Goal: Information Seeking & Learning: Learn about a topic

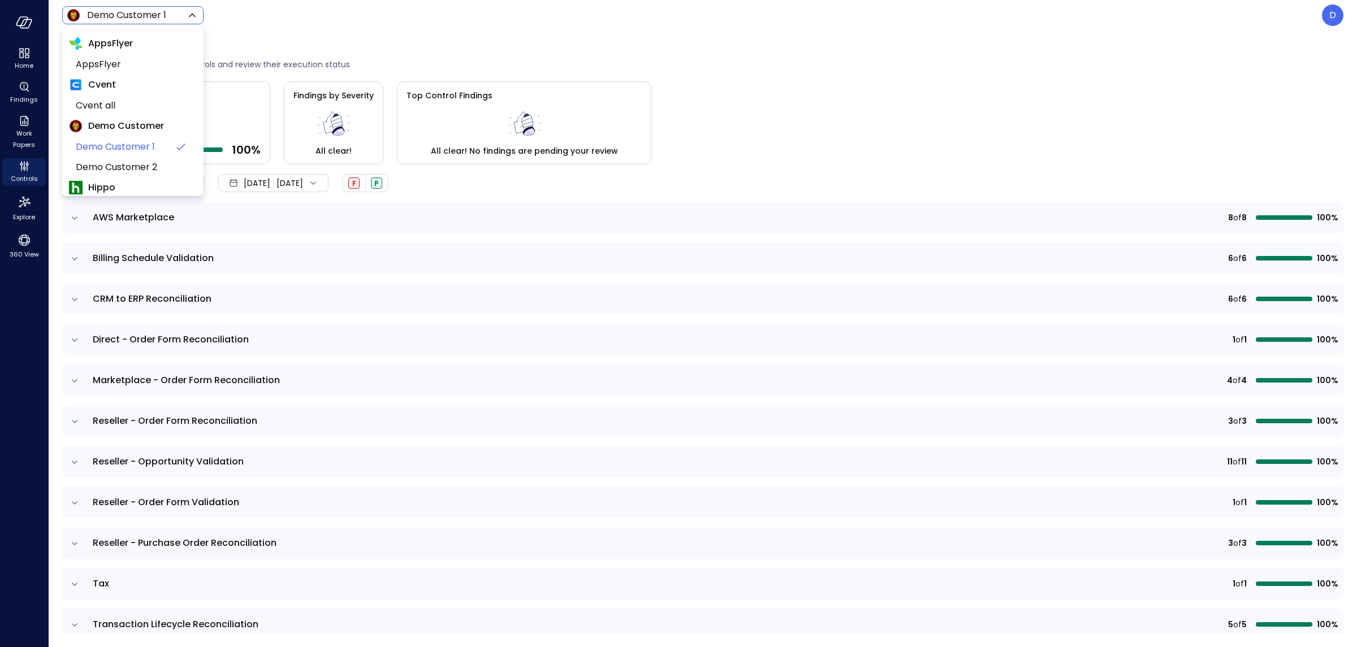
click at [166, 12] on body "Home Findings Work Papers Controls Explore 360 View Demo Customer 1 ***** ​ D C…" at bounding box center [678, 323] width 1357 height 647
click at [113, 119] on span "Wiz All" at bounding box center [132, 121] width 112 height 14
type input "*******"
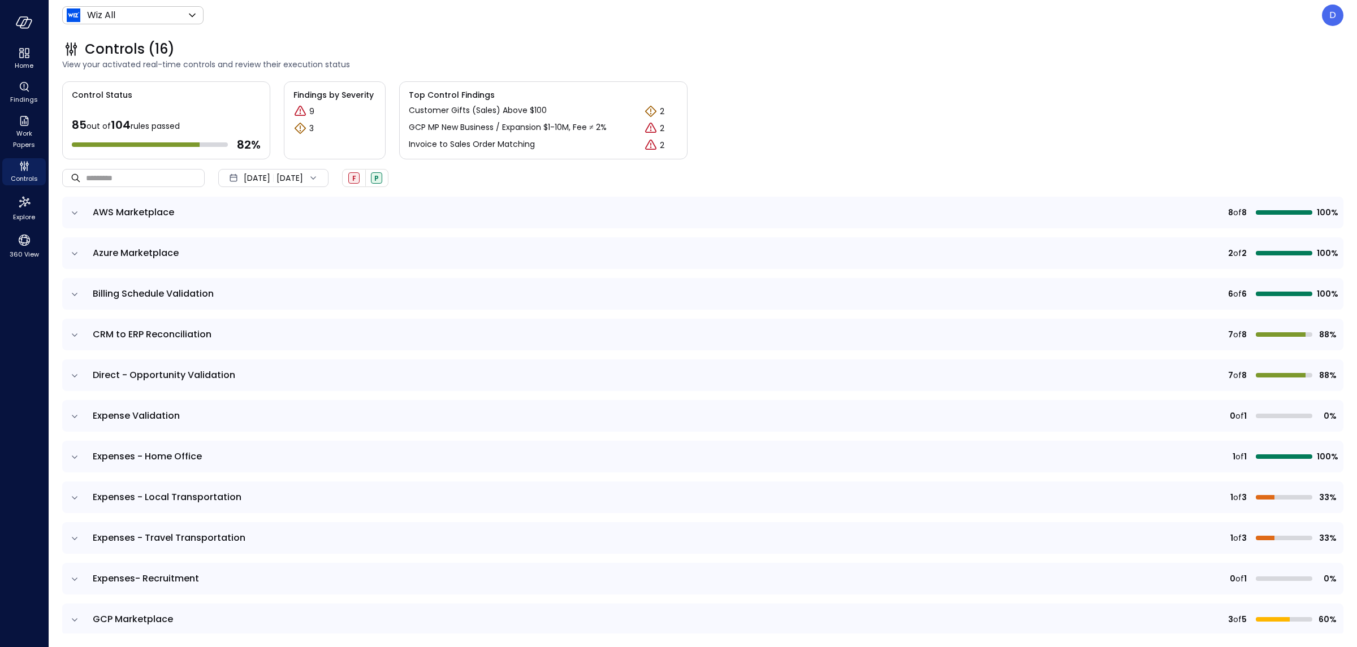
click at [73, 416] on icon "expand row" at bounding box center [75, 416] width 6 height 3
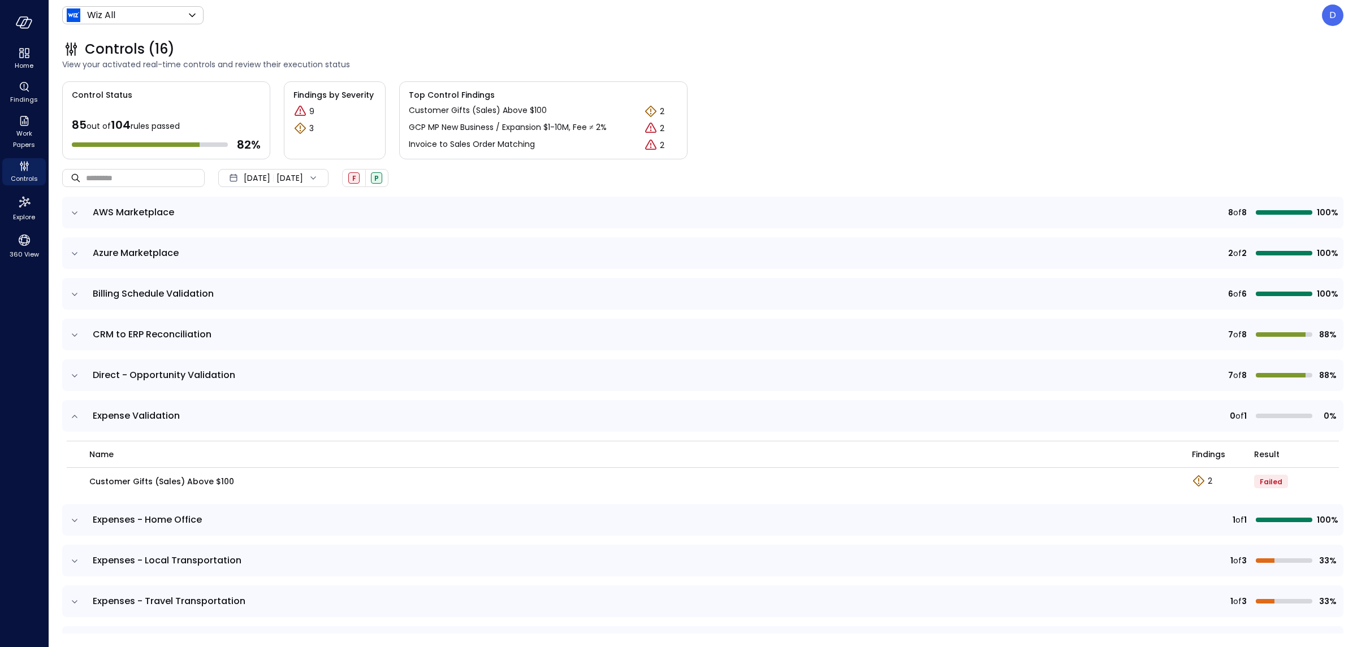
click at [73, 416] on icon "expand row" at bounding box center [75, 416] width 6 height 3
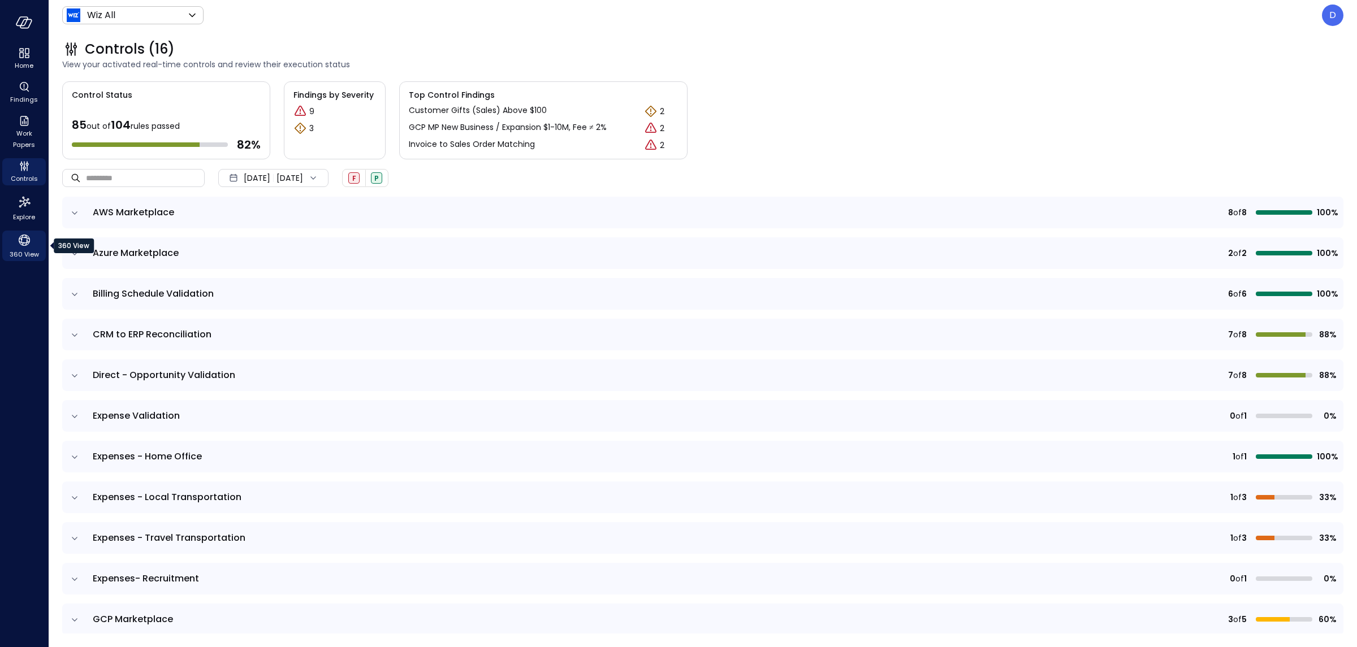
click at [27, 244] on icon "360 View" at bounding box center [24, 240] width 11 height 11
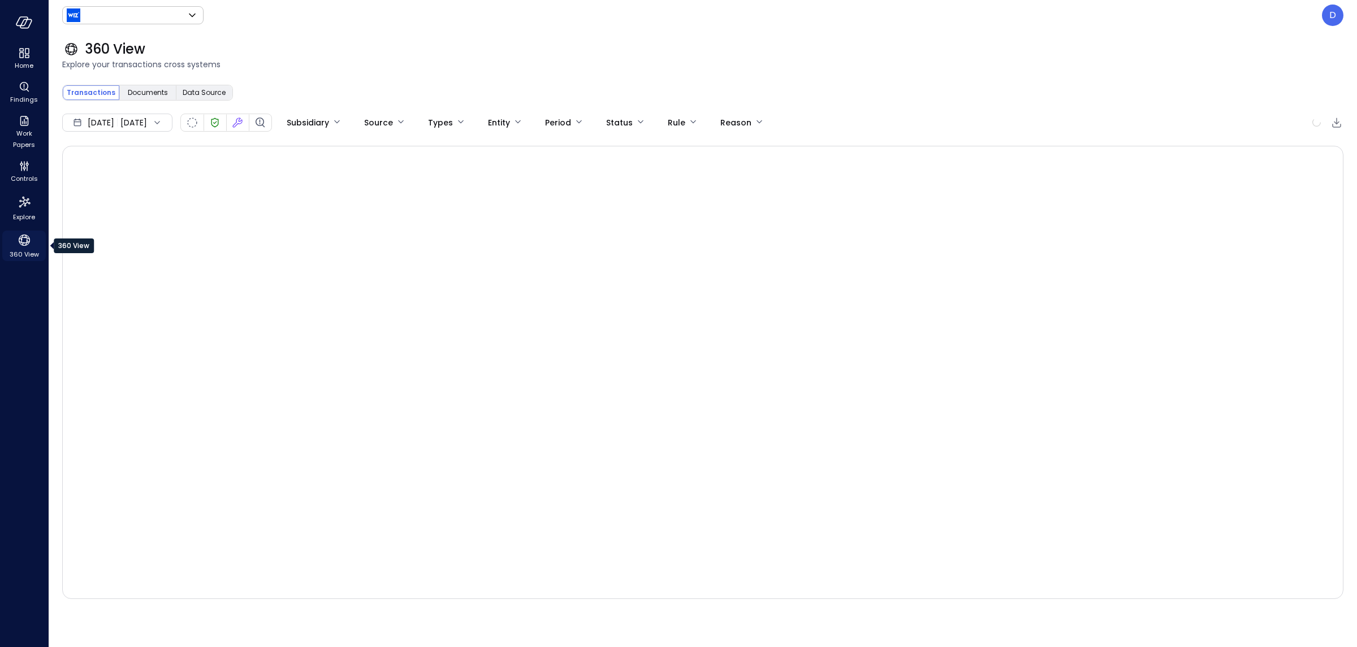
type input "*******"
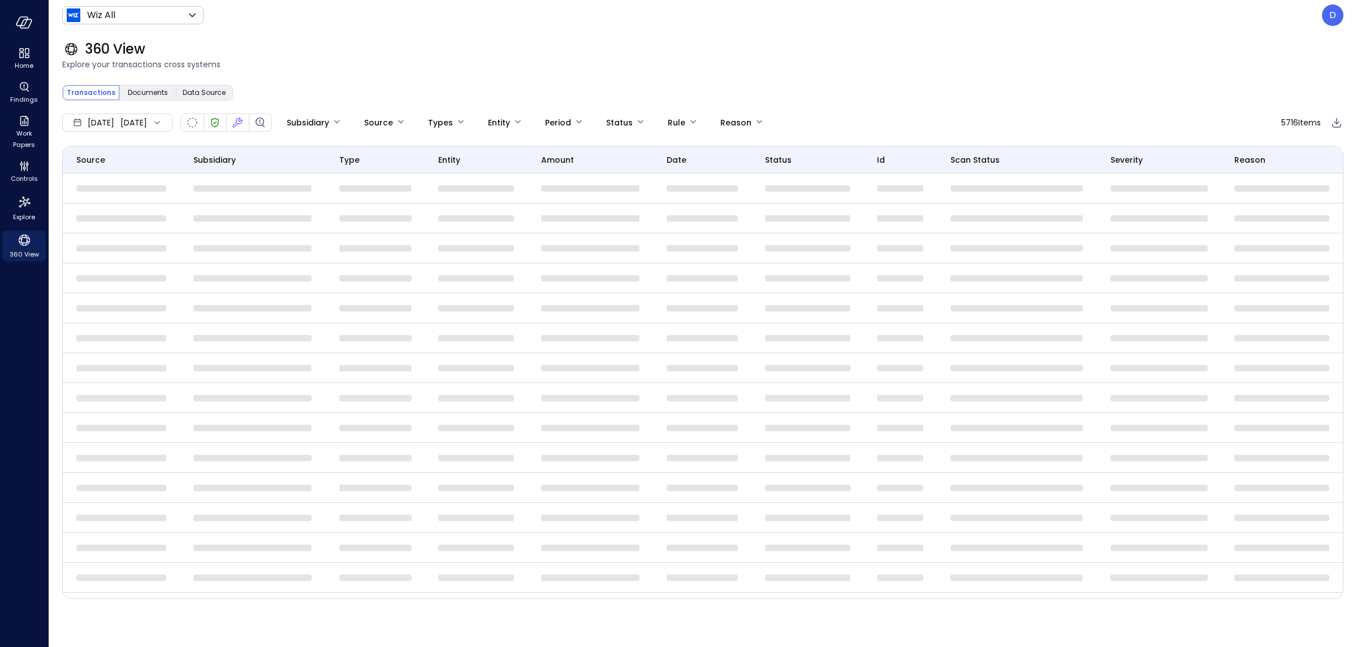
click at [641, 69] on span "Explore your transactions cross systems" at bounding box center [702, 64] width 1281 height 12
click at [424, 47] on div "360 View" at bounding box center [702, 49] width 1281 height 18
click at [27, 247] on icon "360 View" at bounding box center [24, 240] width 17 height 17
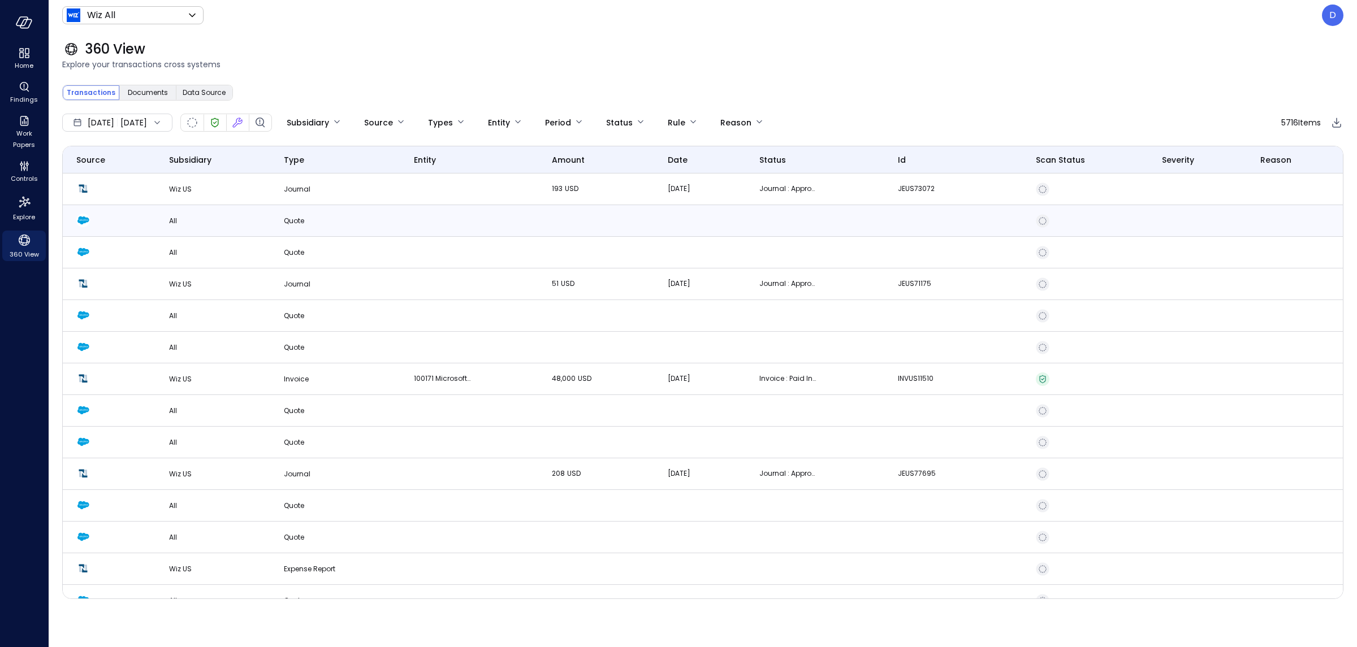
click at [186, 219] on p "All" at bounding box center [213, 220] width 88 height 11
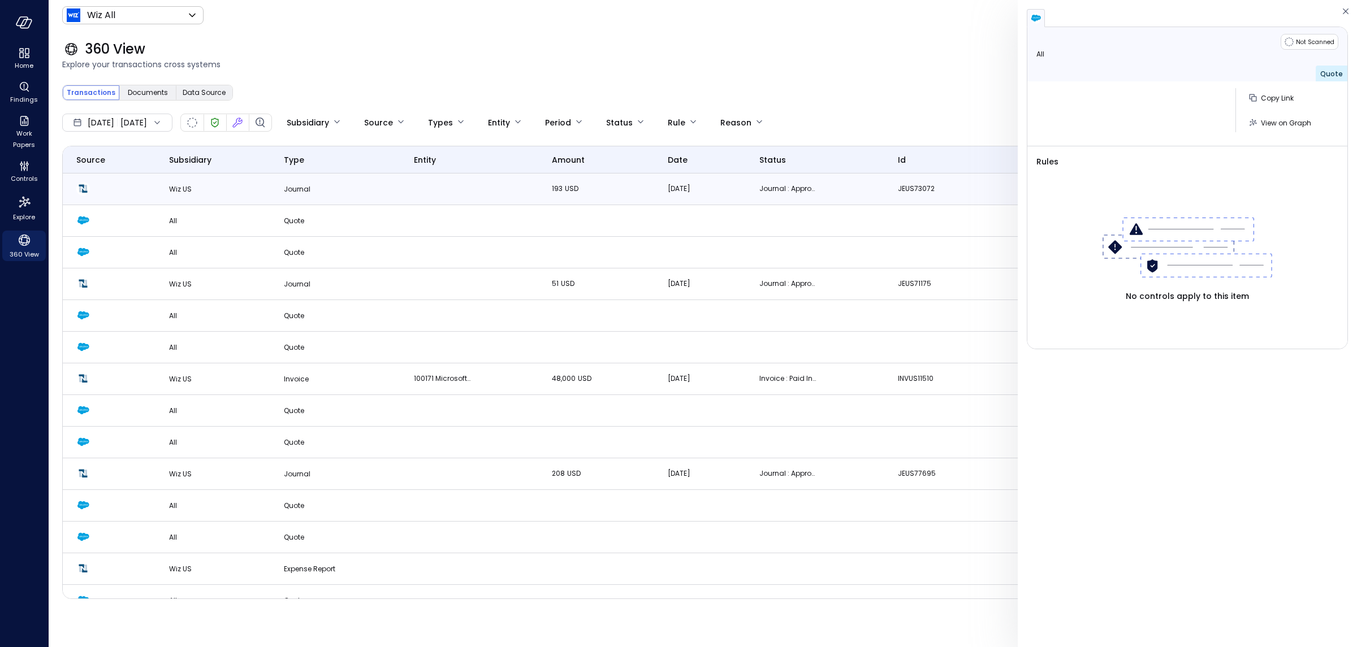
click at [209, 177] on td "Wiz US" at bounding box center [212, 190] width 115 height 32
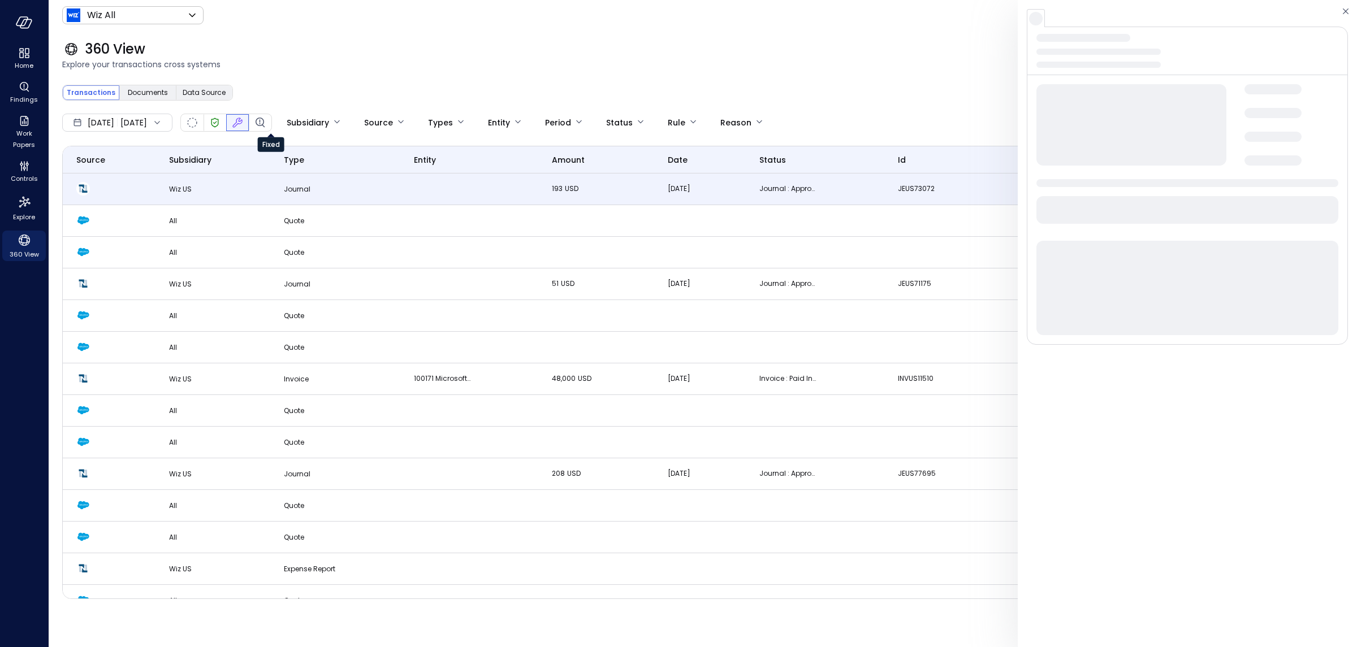
click at [244, 118] on icon "Fixed" at bounding box center [238, 123] width 14 height 14
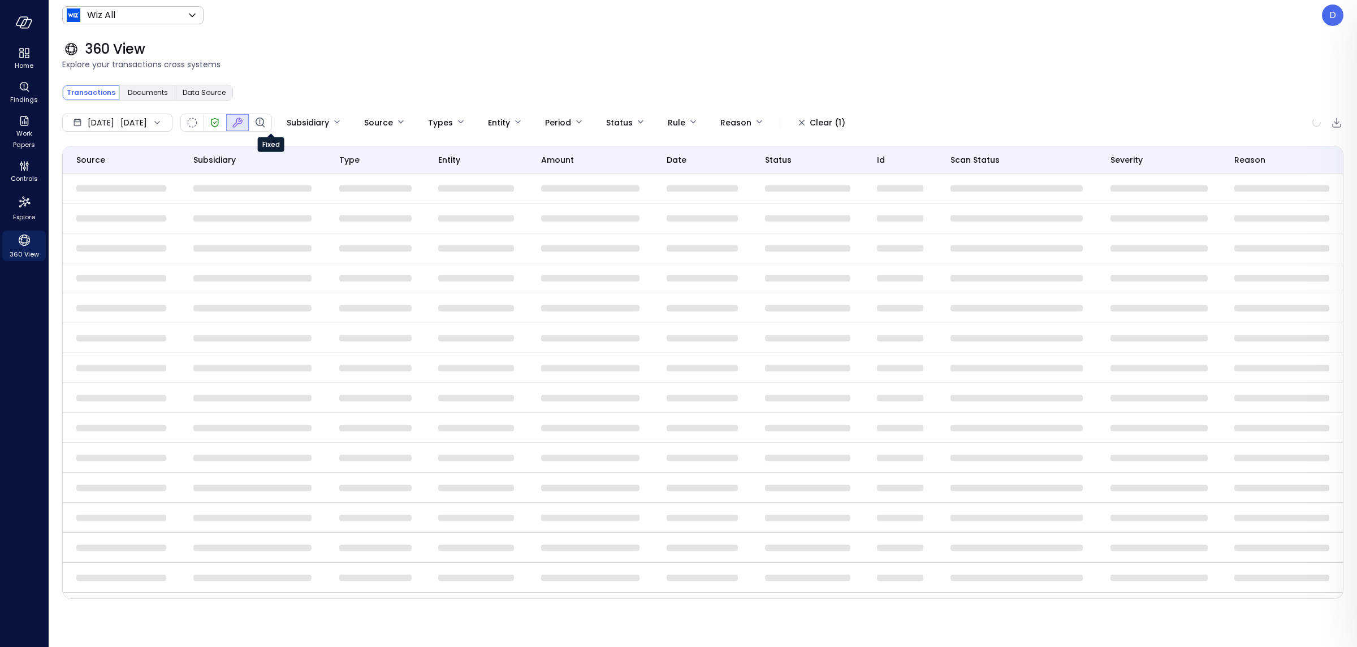
click at [358, 64] on span "Explore your transactions cross systems" at bounding box center [702, 64] width 1281 height 12
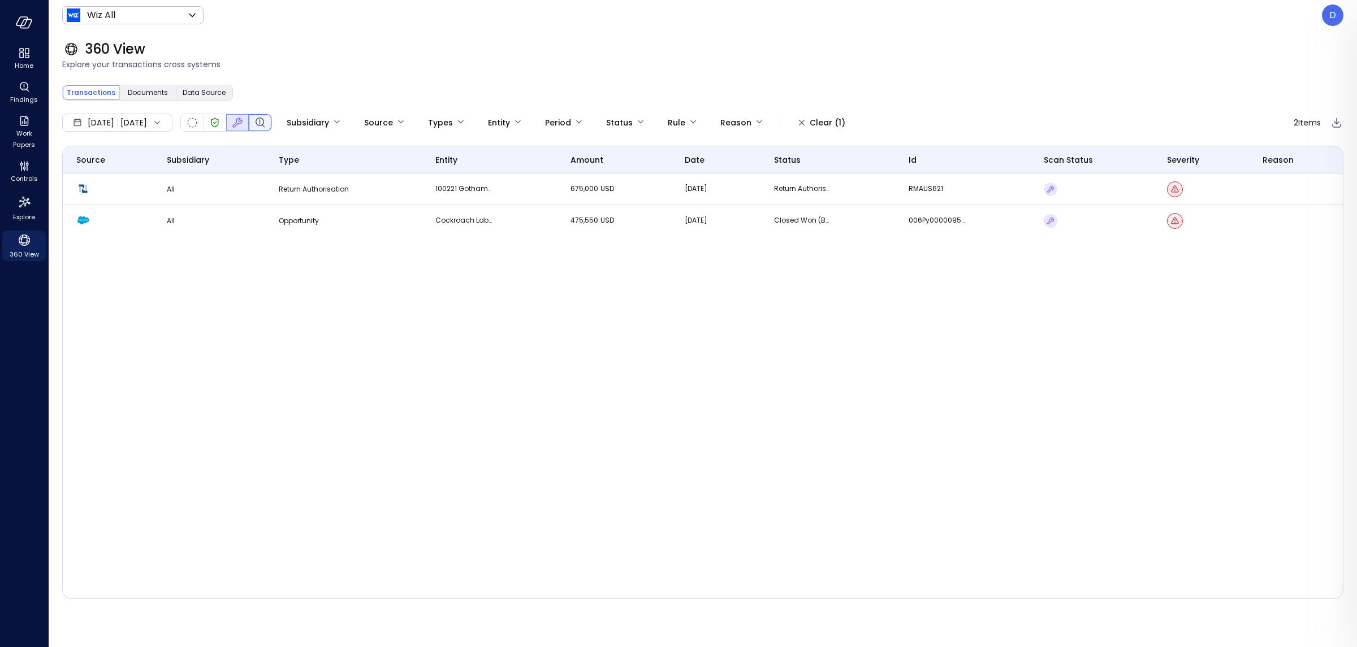
click at [271, 121] on div at bounding box center [260, 122] width 23 height 17
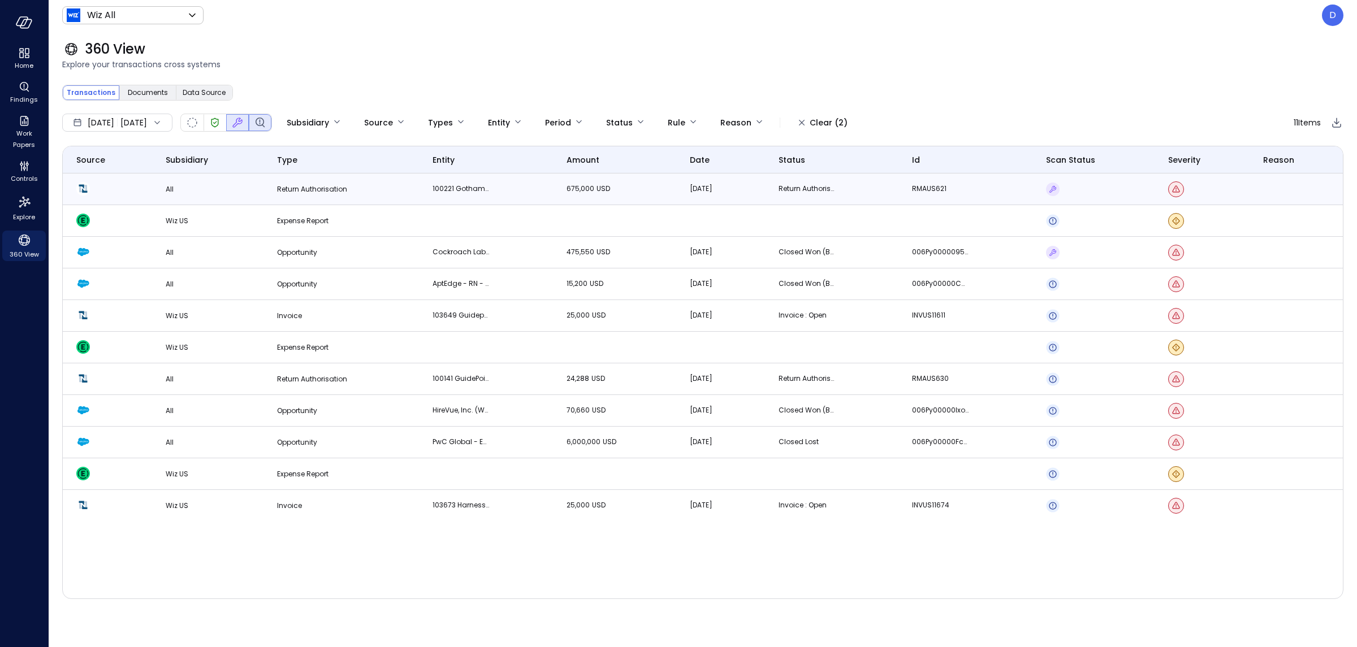
click at [1016, 196] on td "RMAUS621" at bounding box center [965, 190] width 134 height 32
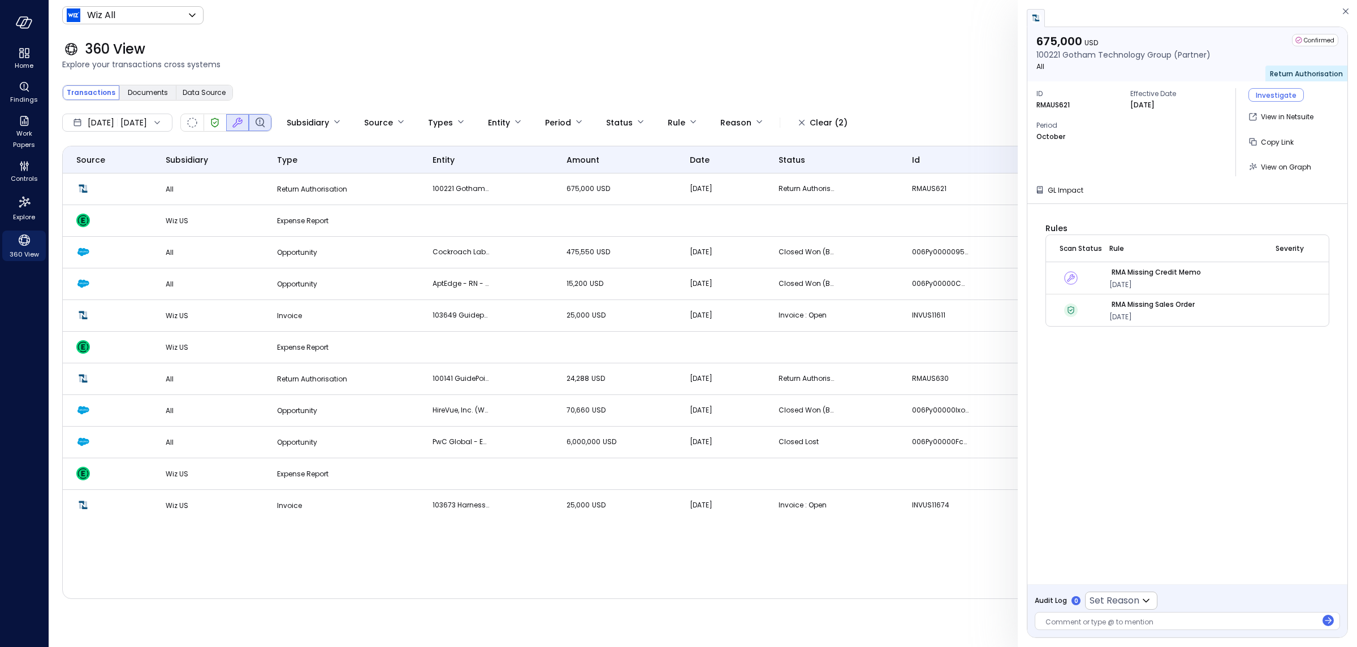
click at [938, 97] on div "Transactions Documents Data Source" at bounding box center [702, 92] width 1281 height 23
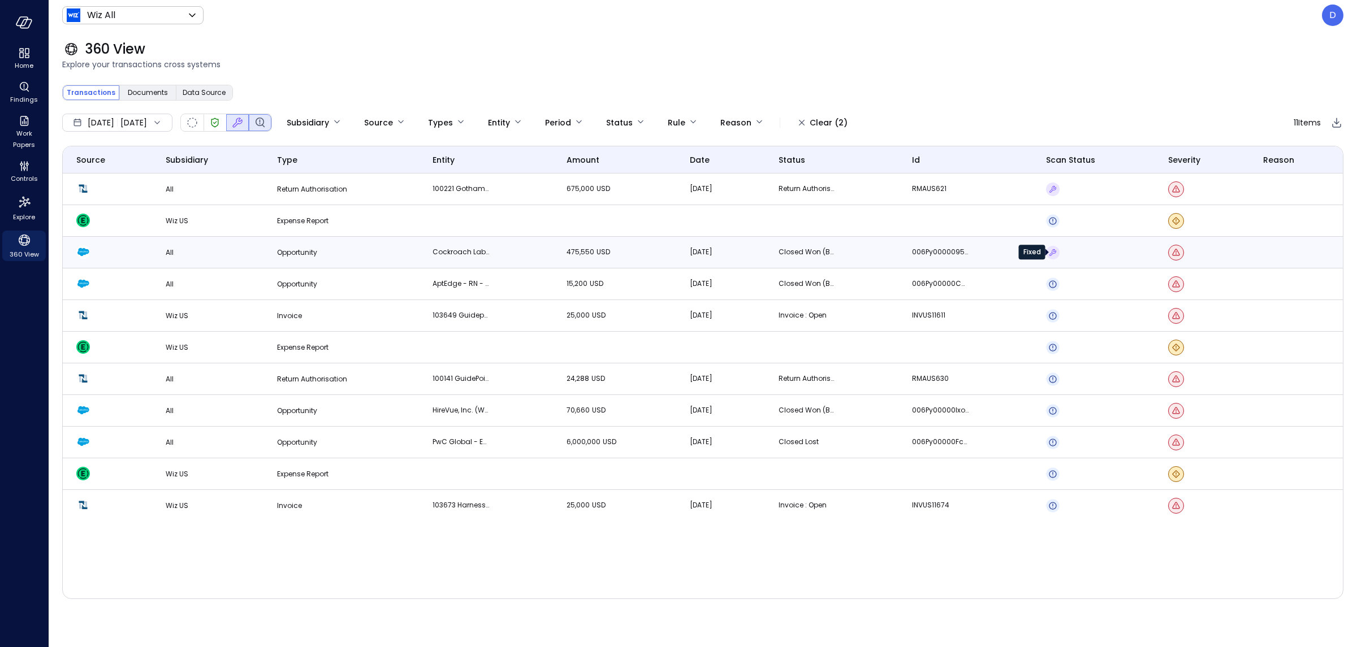
click at [991, 244] on td "006Py0000095E1xIAE" at bounding box center [965, 253] width 134 height 32
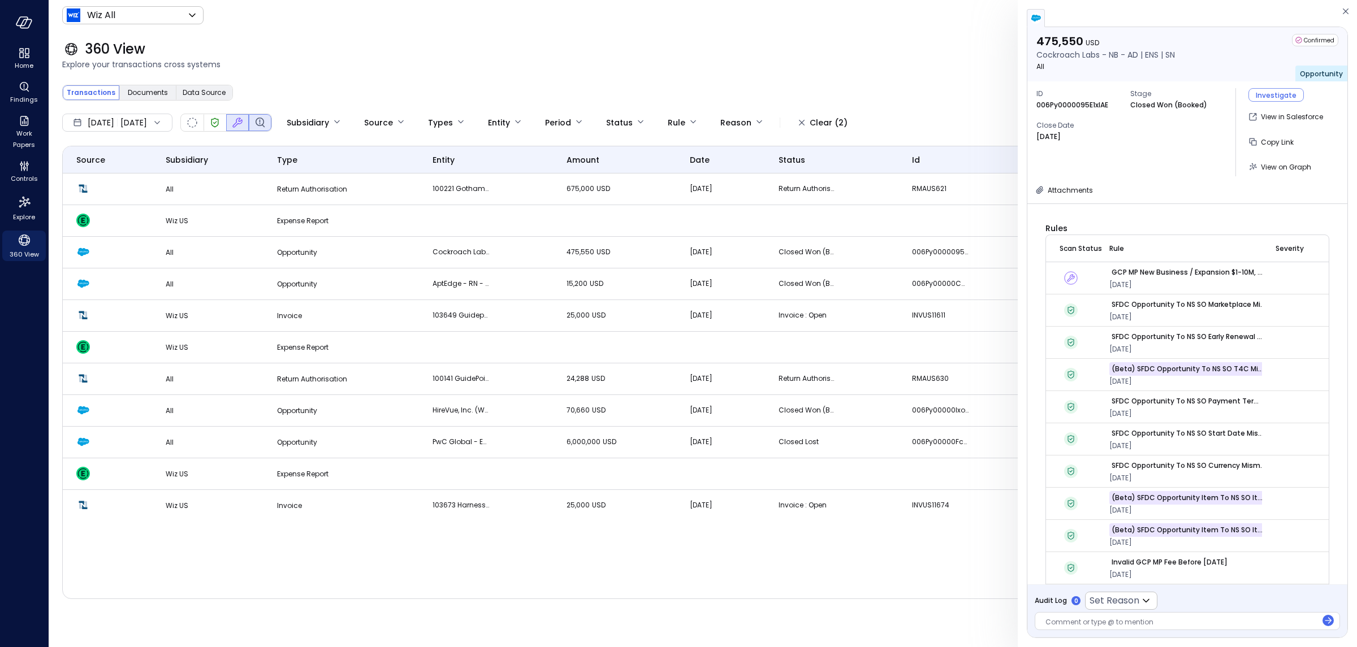
click at [1083, 270] on td at bounding box center [1071, 278] width 50 height 32
click at [1057, 275] on div "Fixed" at bounding box center [1041, 277] width 34 height 15
click at [962, 97] on div "Transactions Documents Data Source" at bounding box center [702, 92] width 1281 height 23
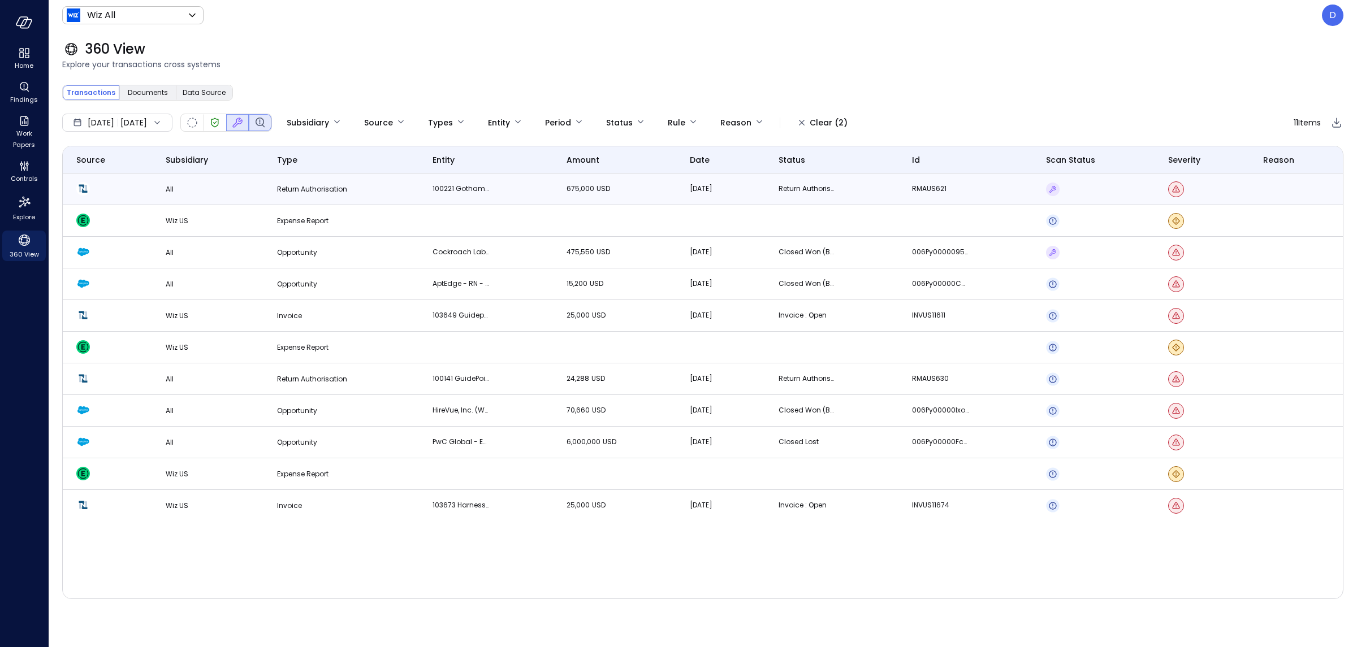
click at [132, 194] on td at bounding box center [107, 190] width 89 height 32
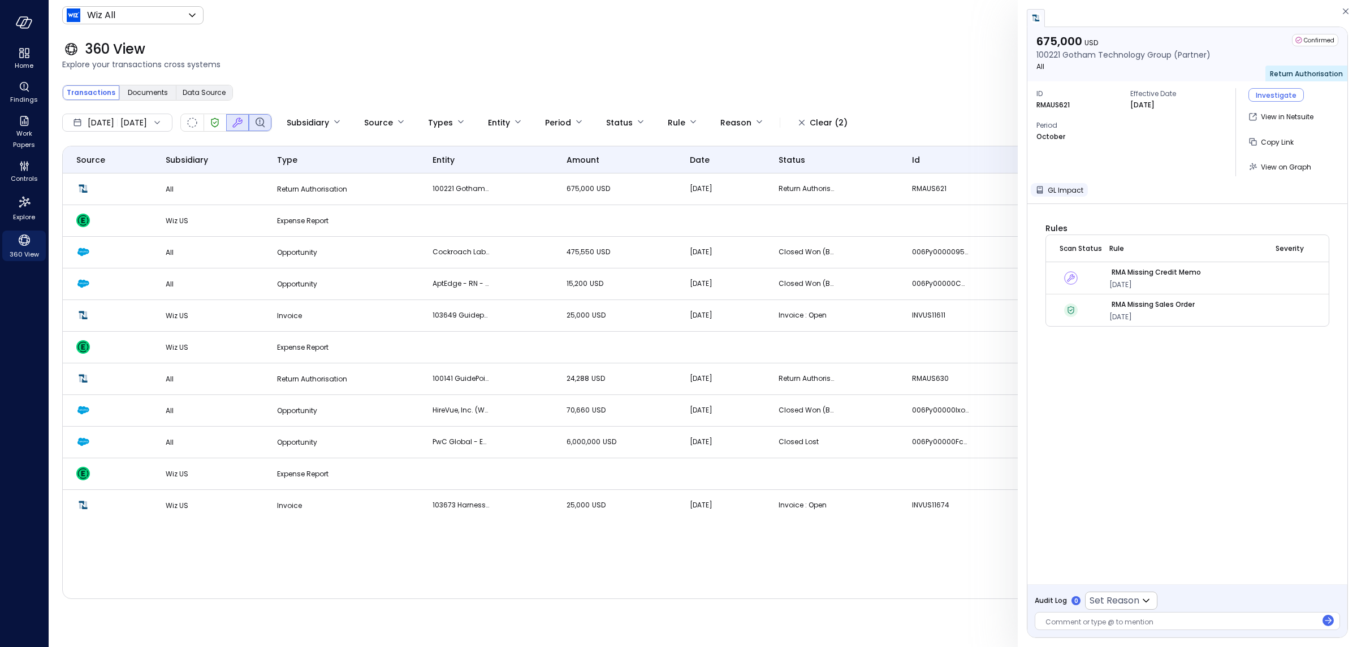
click at [1047, 185] on button "GL Impact" at bounding box center [1059, 190] width 57 height 14
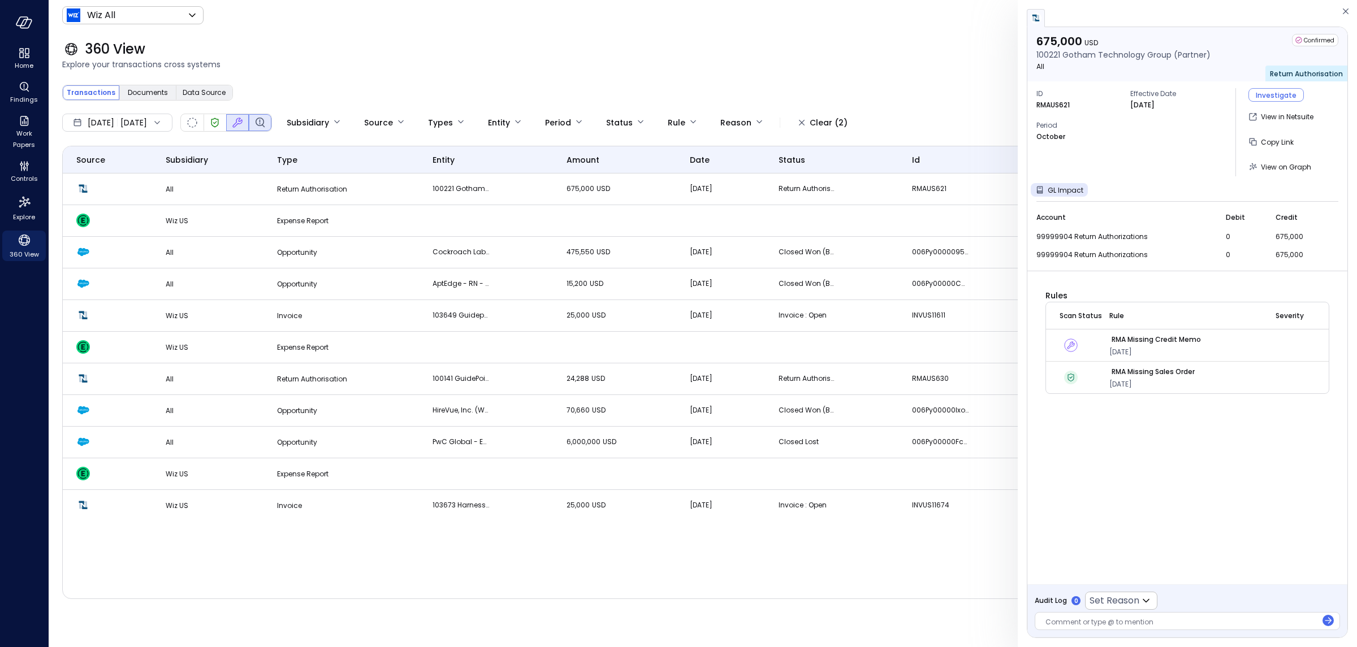
click at [1073, 231] on span "99999904 Return Authorizations" at bounding box center [1124, 236] width 176 height 11
click at [1067, 256] on span "99999904 Return Authorizations" at bounding box center [1124, 254] width 176 height 11
click at [1061, 180] on div "ID RMAUS621 Effective Date [DATE] Period October Investigate View in Netsuite C…" at bounding box center [1187, 132] width 320 height 102
click at [1064, 192] on span "GL Impact" at bounding box center [1066, 190] width 36 height 10
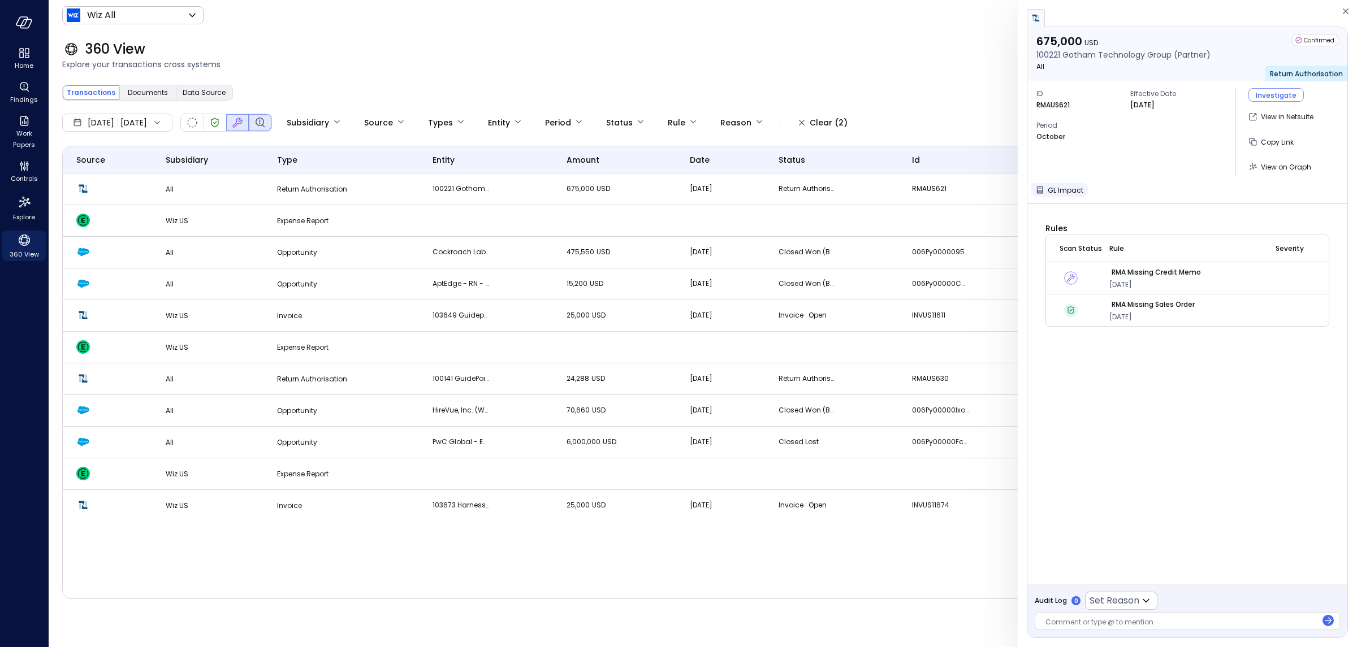
click at [1063, 192] on span "GL Impact" at bounding box center [1066, 190] width 36 height 10
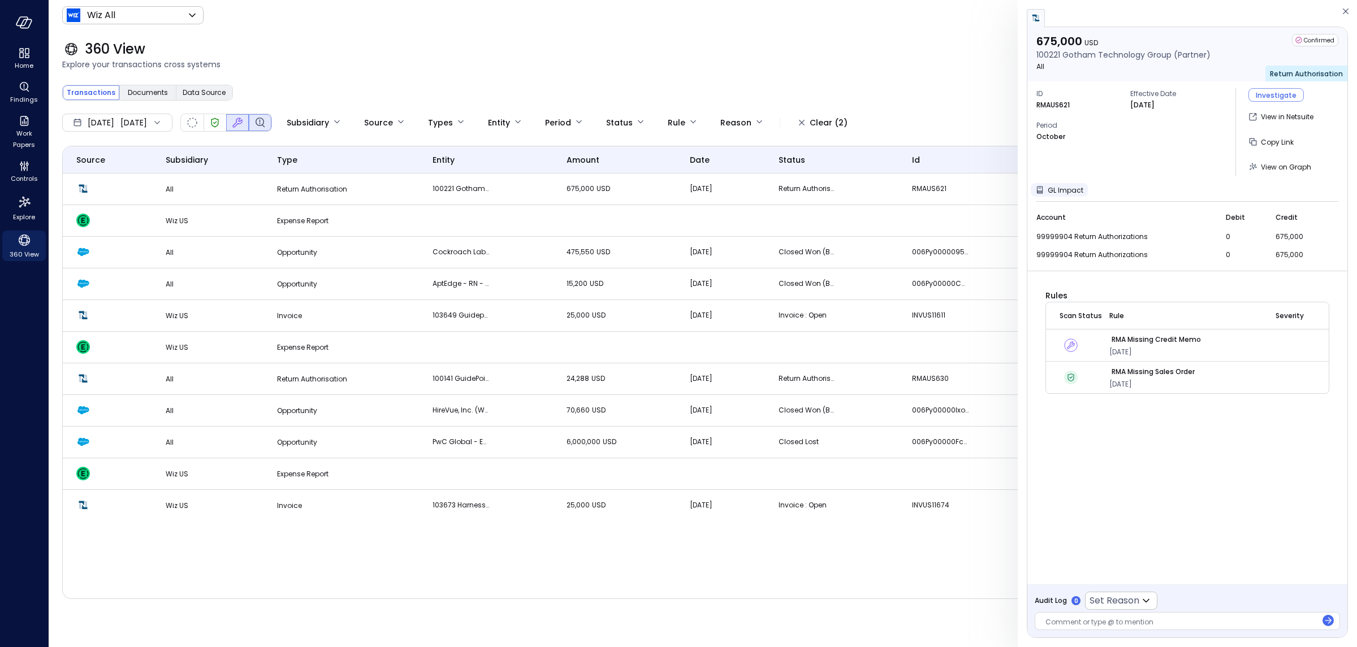
click at [1062, 191] on span "GL Impact" at bounding box center [1066, 190] width 36 height 10
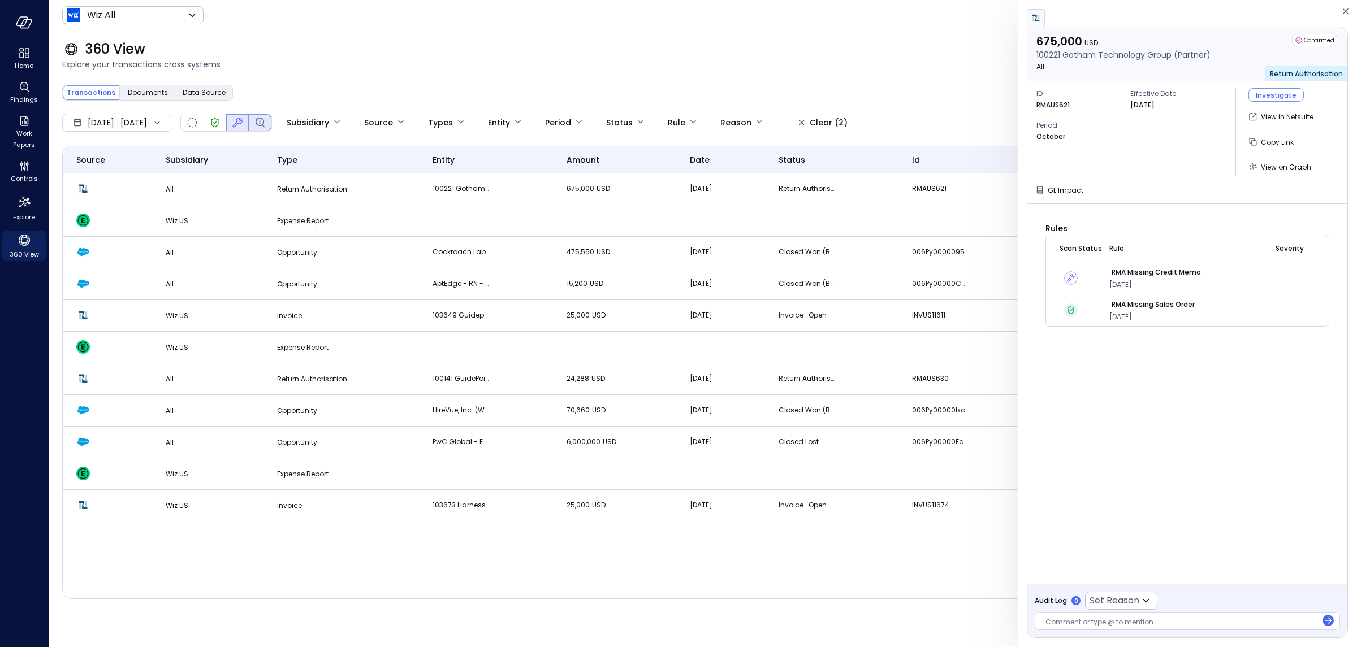
click at [920, 44] on div "360 View" at bounding box center [702, 49] width 1281 height 18
click at [915, 42] on div "360 View" at bounding box center [702, 49] width 1281 height 18
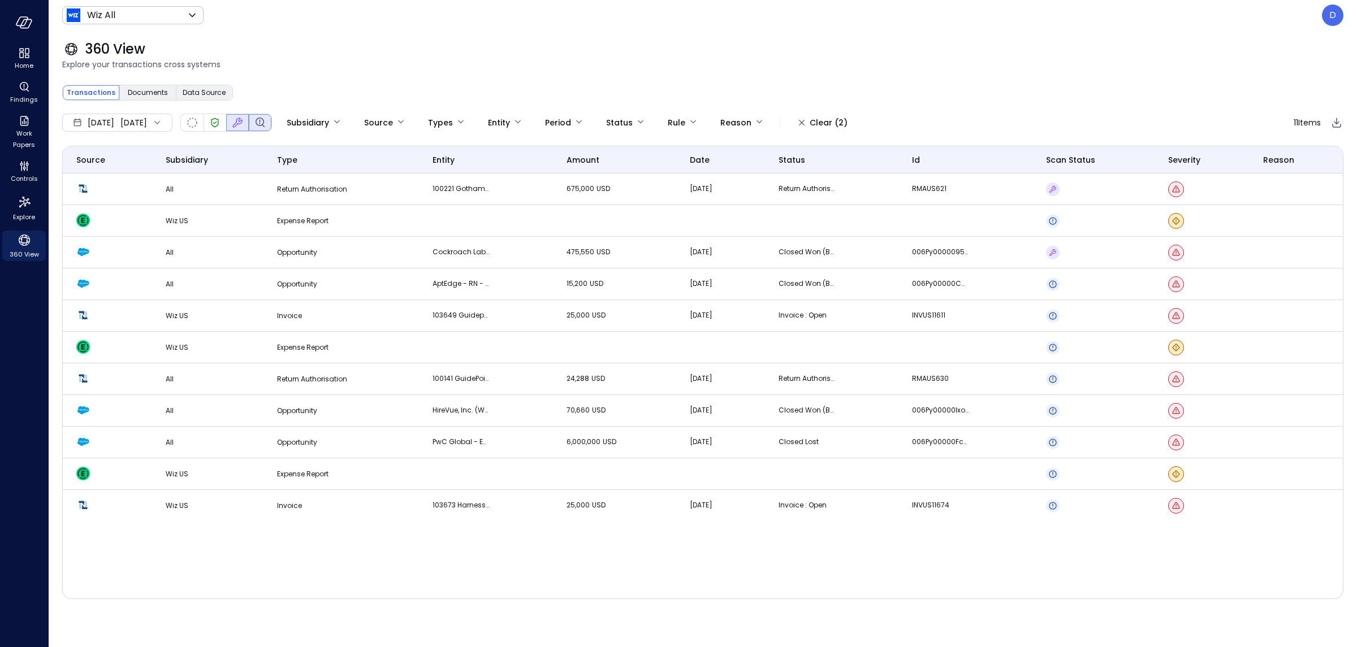
click at [1060, 74] on div "360 View Explore your transactions cross systems" at bounding box center [696, 56] width 1295 height 50
